Goal: Information Seeking & Learning: Understand process/instructions

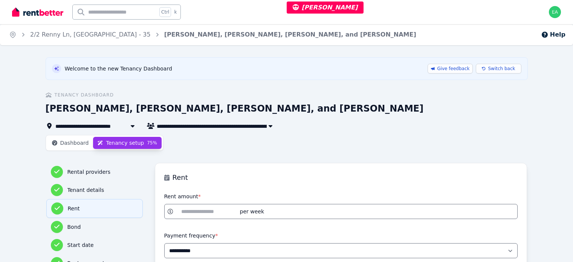
select select "**********"
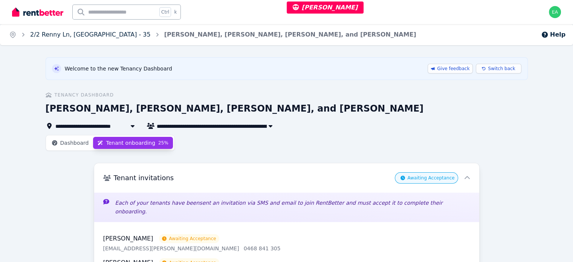
click at [55, 37] on link "2/2 Renny Ln, Paddington - 35" at bounding box center [90, 34] width 120 height 7
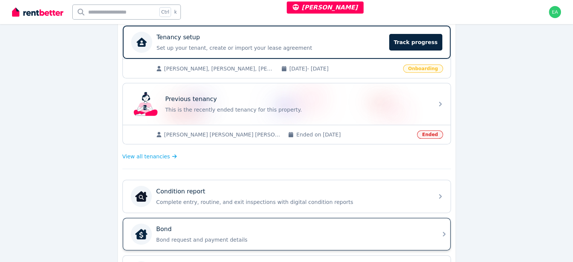
scroll to position [227, 0]
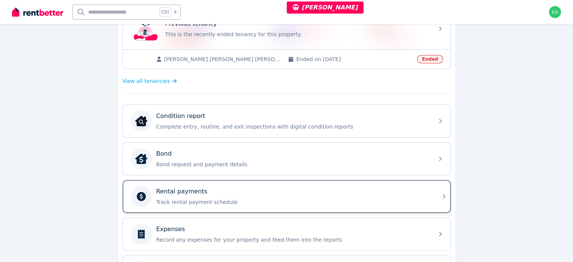
click at [337, 188] on div "Rental payments" at bounding box center [292, 191] width 273 height 9
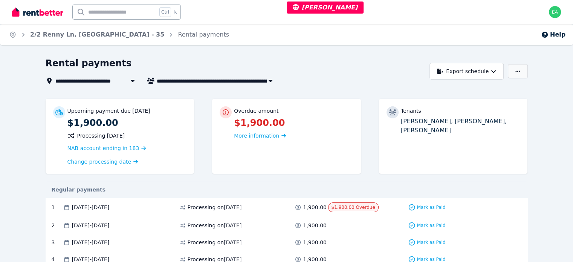
click at [520, 69] on icon "button" at bounding box center [517, 71] width 5 height 5
click at [346, 67] on div "Rental payments" at bounding box center [236, 64] width 380 height 14
click at [82, 33] on link "2/2 Renny Ln, [GEOGRAPHIC_DATA] - 35" at bounding box center [97, 34] width 134 height 7
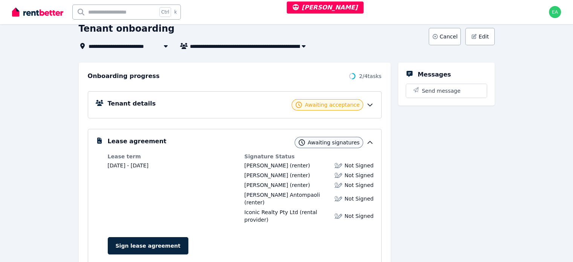
scroll to position [151, 0]
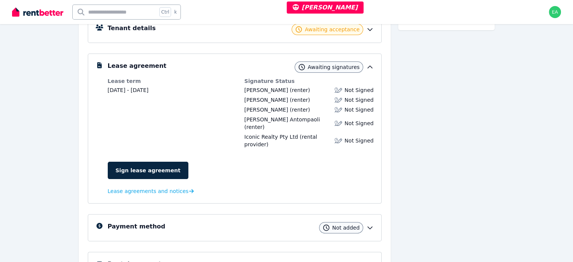
click at [372, 227] on icon at bounding box center [369, 228] width 5 height 2
click at [146, 222] on div "Payment method Not added" at bounding box center [241, 227] width 266 height 11
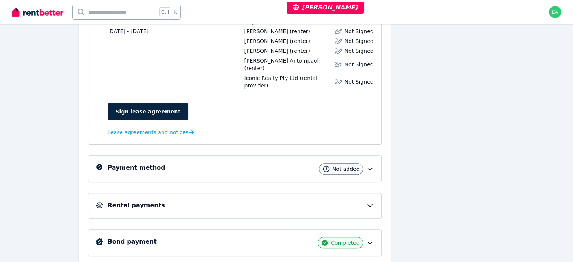
scroll to position [172, 0]
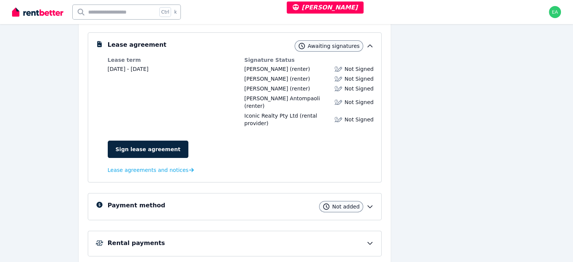
click at [125, 201] on h5 "Payment method" at bounding box center [137, 205] width 58 height 9
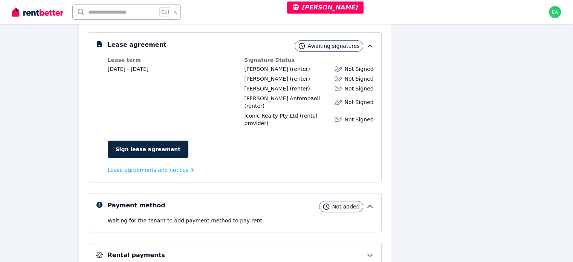
scroll to position [221, 0]
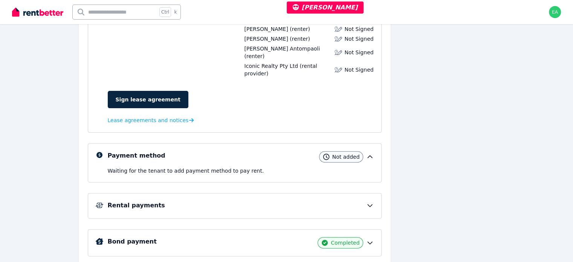
click at [137, 201] on h5 "Rental payments" at bounding box center [136, 205] width 57 height 9
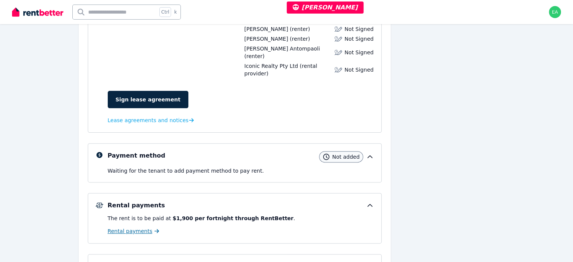
click at [123, 227] on span "Rental payments" at bounding box center [130, 231] width 45 height 8
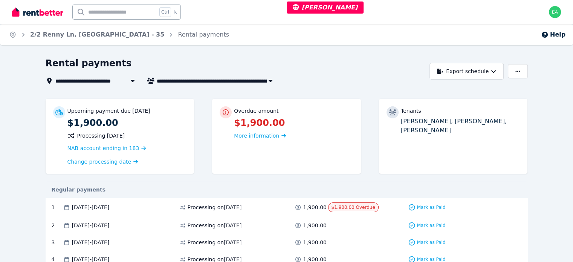
scroll to position [38, 0]
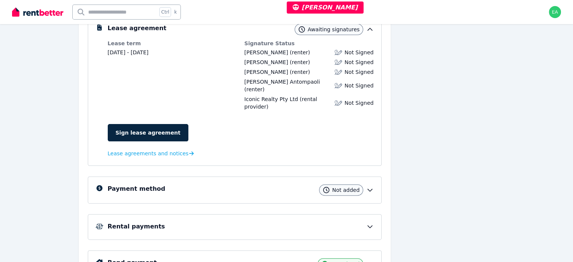
scroll to position [209, 0]
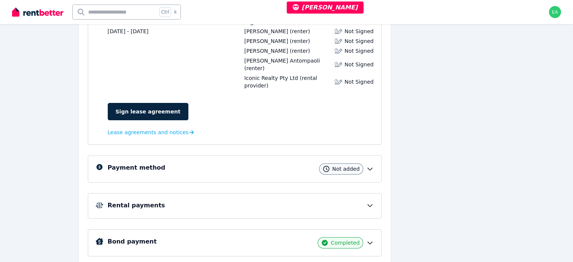
click at [253, 163] on div "Payment method Not added" at bounding box center [241, 168] width 266 height 11
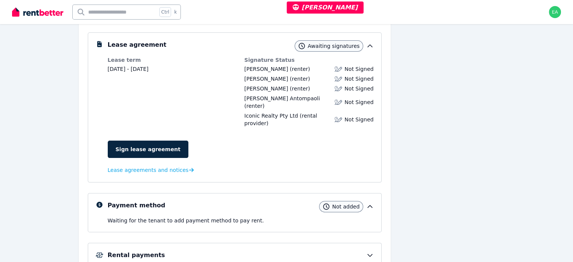
scroll to position [134, 0]
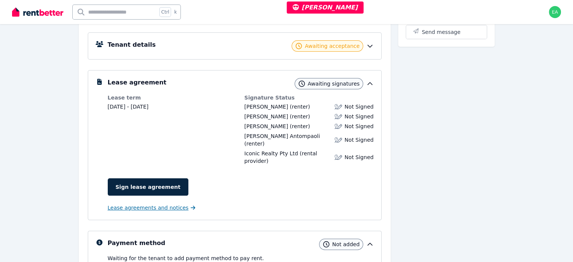
click at [137, 204] on span "Lease agreements and notices" at bounding box center [148, 208] width 81 height 8
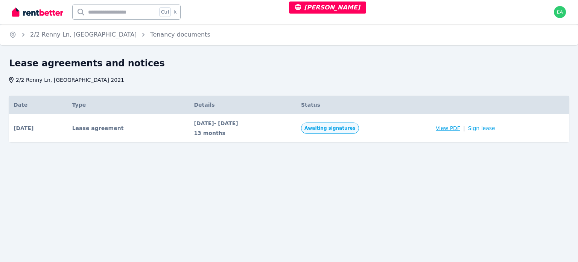
click at [458, 130] on span "View PDF" at bounding box center [448, 128] width 24 height 8
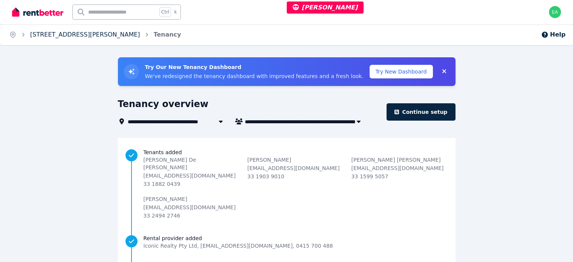
click at [83, 36] on link "1/148 Francis St, Bondi Beach # - 118" at bounding box center [85, 34] width 110 height 7
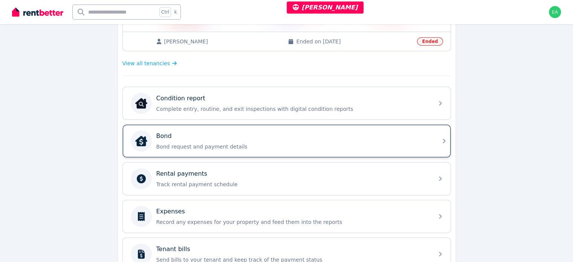
scroll to position [151, 0]
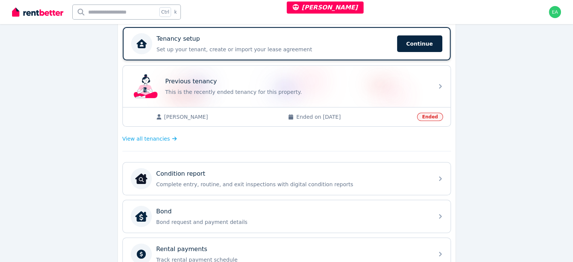
click at [357, 50] on p "Set up your tenant, create or import your lease agreement" at bounding box center [275, 50] width 236 height 8
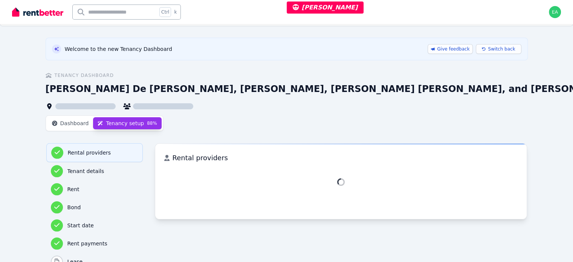
scroll to position [71, 0]
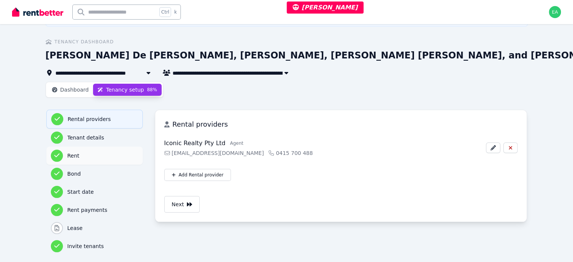
click at [67, 152] on h3 "Rent" at bounding box center [102, 156] width 71 height 8
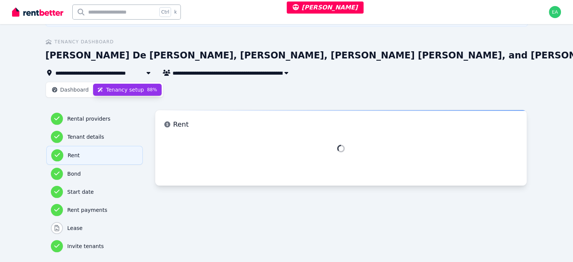
select select "**********"
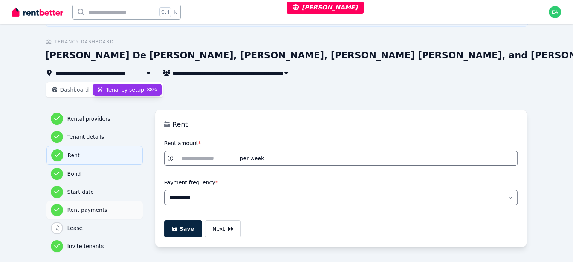
click at [67, 206] on h3 "Rent payments" at bounding box center [102, 210] width 71 height 8
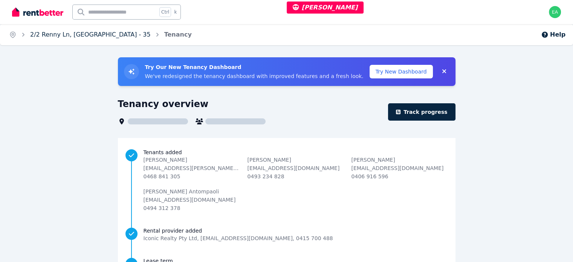
click at [53, 35] on link "2/2 Renny Ln, [GEOGRAPHIC_DATA] - 35" at bounding box center [90, 34] width 120 height 7
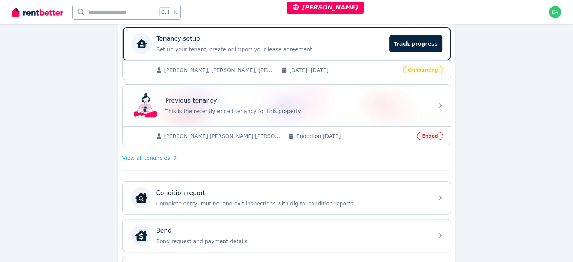
scroll to position [38, 0]
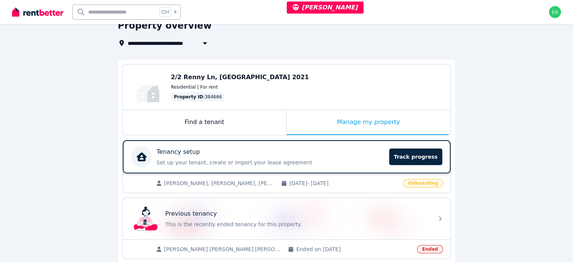
click at [340, 153] on div "Tenancy setup" at bounding box center [271, 151] width 228 height 9
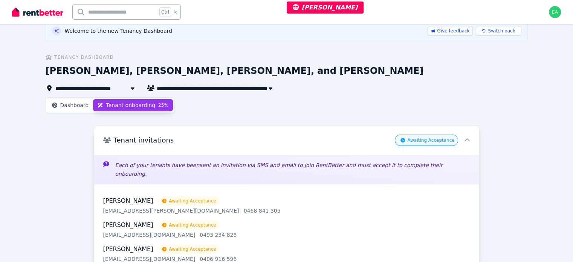
scroll to position [184, 0]
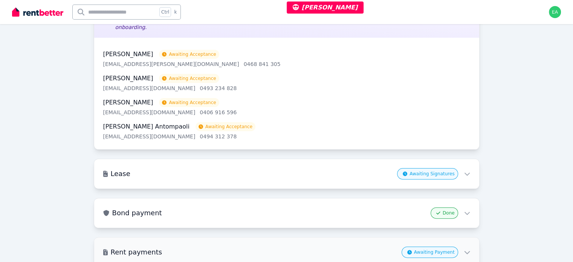
click at [298, 247] on h3 "Rent payments" at bounding box center [255, 252] width 288 height 11
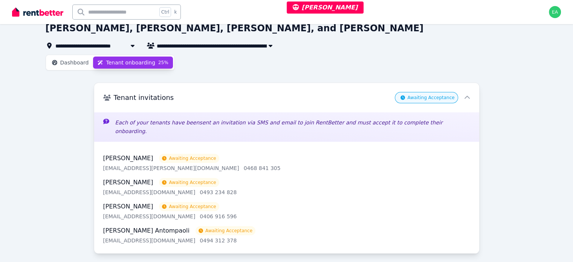
scroll to position [155, 0]
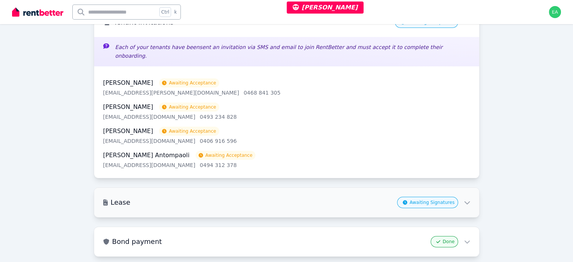
click at [285, 197] on h3 "Lease" at bounding box center [252, 202] width 283 height 11
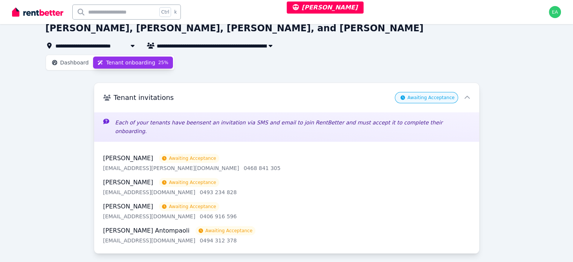
scroll to position [0, 0]
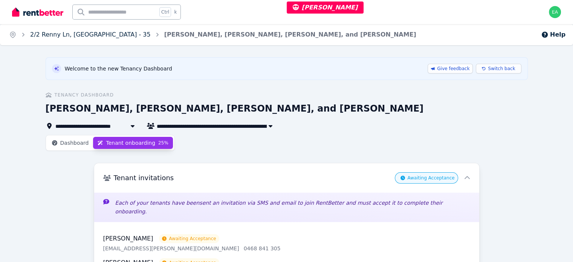
click at [66, 34] on link "2/2 Renny Ln, Paddington - 35" at bounding box center [90, 34] width 120 height 7
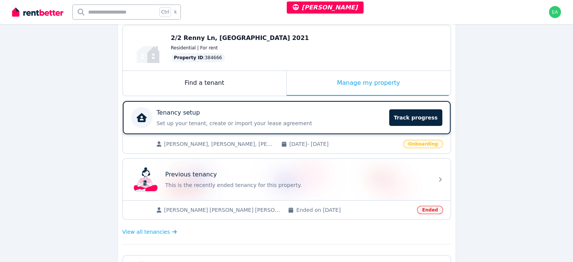
scroll to position [2, 0]
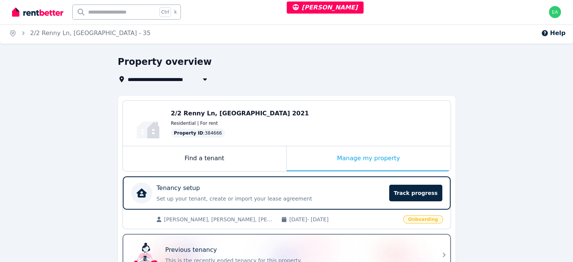
click at [336, 247] on div "Previous tenancy" at bounding box center [297, 249] width 264 height 9
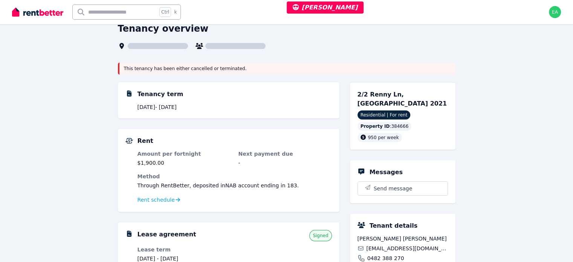
scroll to position [113, 0]
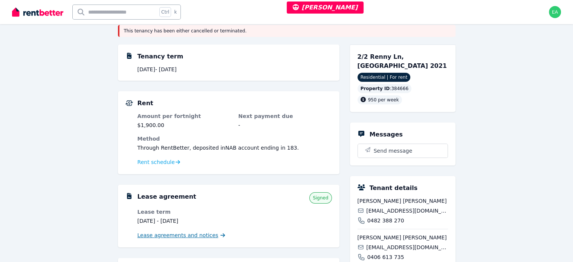
click at [168, 235] on span "Lease agreements and notices" at bounding box center [177, 235] width 81 height 8
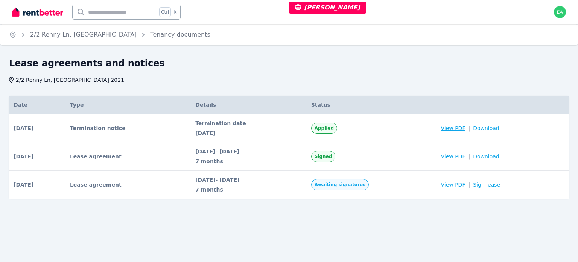
click at [455, 130] on span "View PDF" at bounding box center [453, 128] width 24 height 8
click at [455, 155] on span "View PDF" at bounding box center [453, 156] width 24 height 8
